Goal: Task Accomplishment & Management: Use online tool/utility

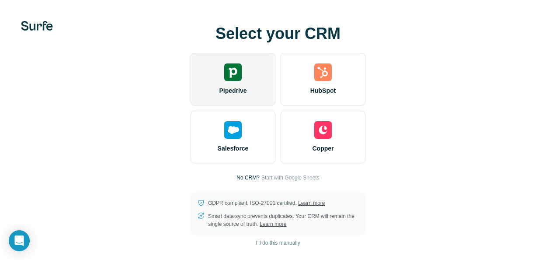
click at [228, 71] on img at bounding box center [232, 71] width 17 height 17
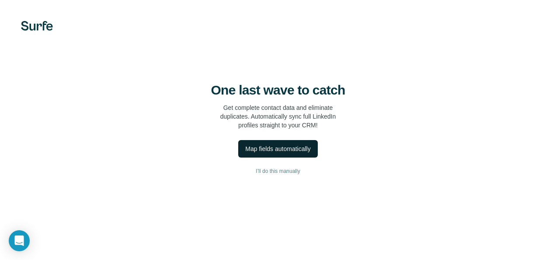
click at [288, 150] on div "Map fields automatically" at bounding box center [277, 148] width 65 height 9
